Goal: Information Seeking & Learning: Learn about a topic

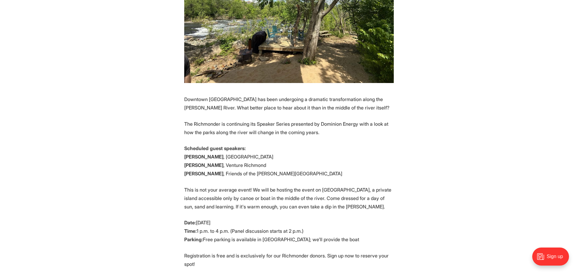
scroll to position [206, 0]
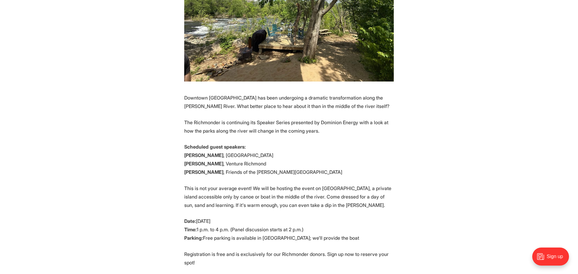
click at [277, 126] on p "The Richmonder is continuing its Speaker Series presented by Dominion Energy wi…" at bounding box center [288, 126] width 209 height 17
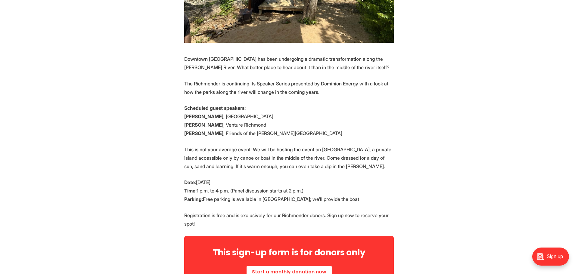
scroll to position [248, 0]
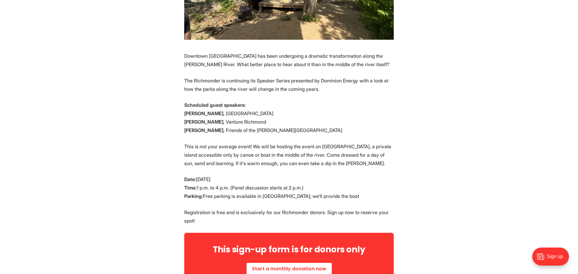
click at [289, 155] on p "This is not your average event! We will be hosting the event on [GEOGRAPHIC_DAT…" at bounding box center [288, 154] width 209 height 25
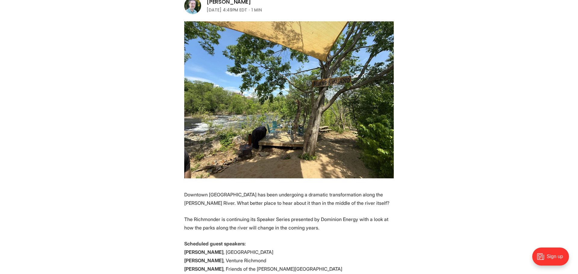
scroll to position [106, 0]
